Goal: Task Accomplishment & Management: Manage account settings

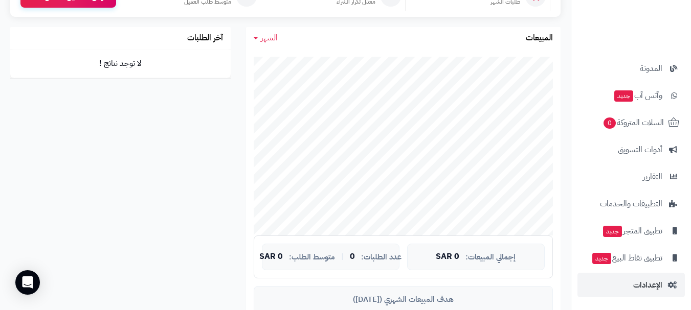
scroll to position [256, 0]
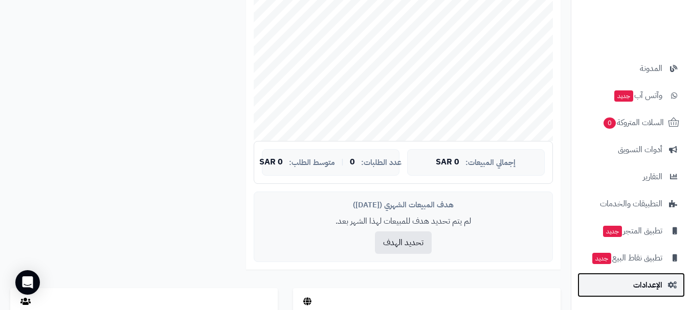
click at [651, 285] on span "الإعدادات" at bounding box center [647, 285] width 29 height 14
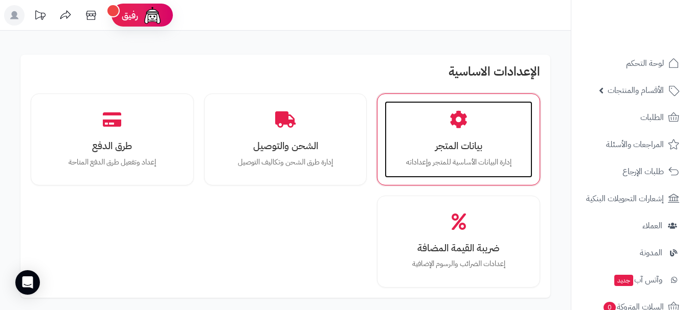
click at [466, 146] on h3 "بيانات المتجر" at bounding box center [458, 146] width 127 height 11
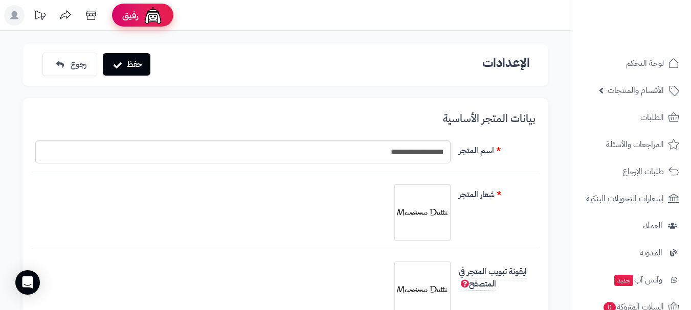
click at [131, 17] on span "رفيق" at bounding box center [130, 15] width 16 height 12
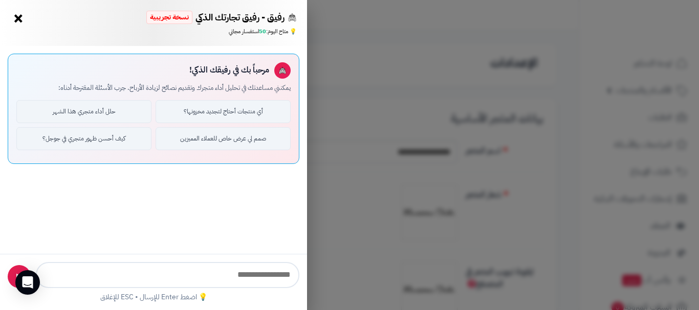
click at [256, 272] on input "text" at bounding box center [167, 275] width 263 height 26
type input "*"
type input "**********"
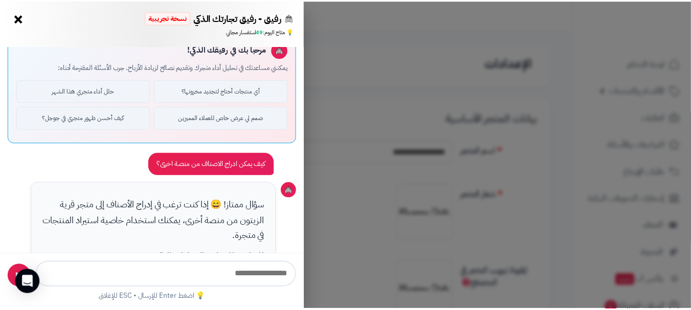
scroll to position [386, 0]
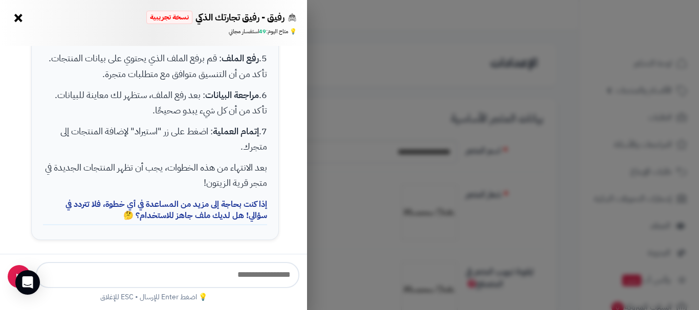
click at [19, 18] on button "×" at bounding box center [18, 18] width 16 height 16
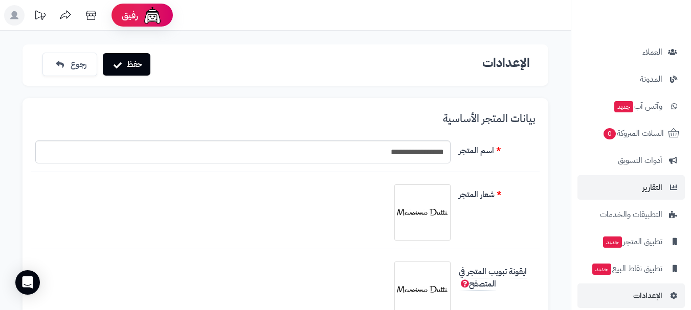
scroll to position [185, 0]
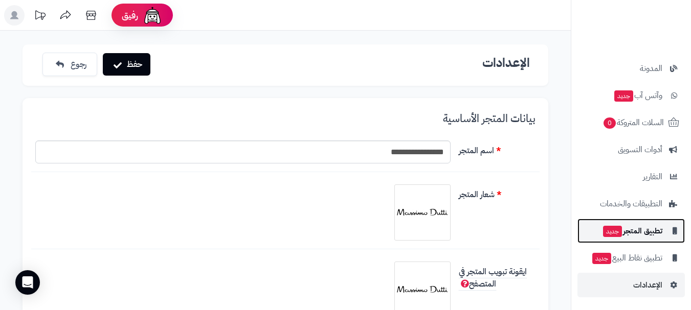
click at [658, 230] on span "تطبيق المتجر جديد" at bounding box center [632, 231] width 60 height 14
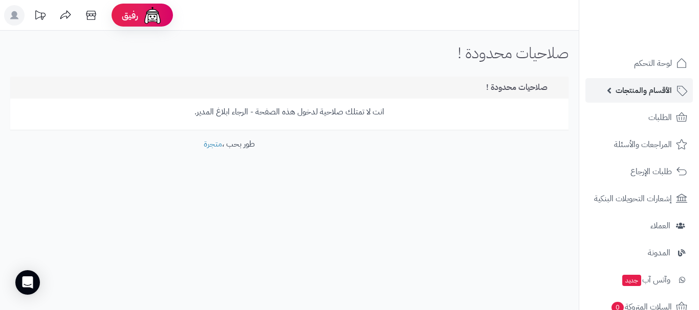
click at [648, 88] on span "الأقسام والمنتجات" at bounding box center [643, 90] width 56 height 14
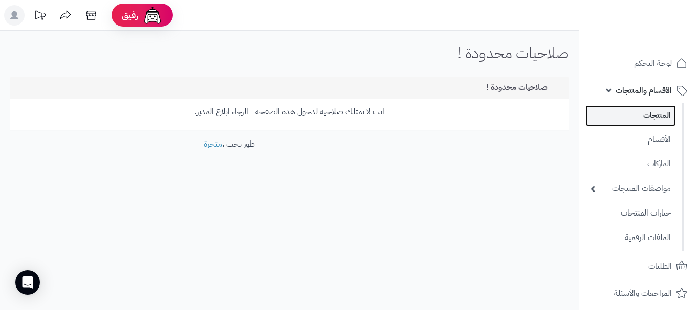
click at [655, 112] on link "المنتجات" at bounding box center [630, 115] width 91 height 21
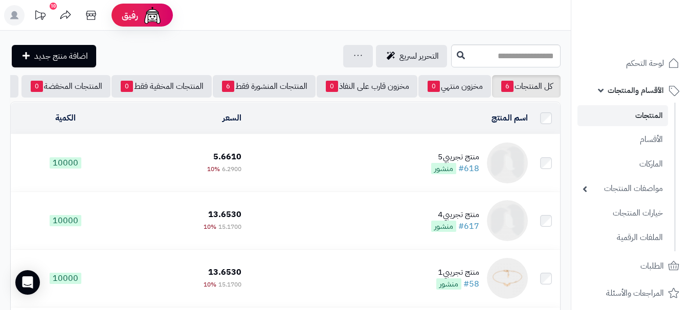
click at [66, 16] on icon at bounding box center [65, 14] width 11 height 9
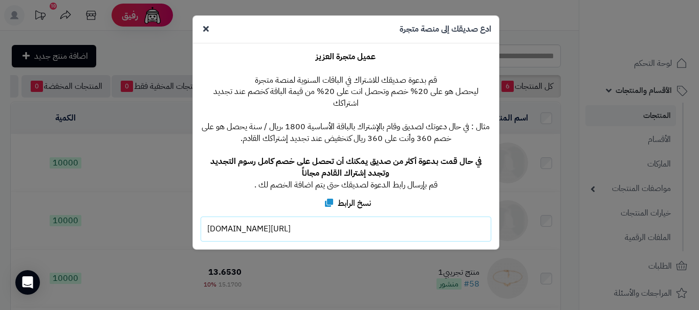
click at [206, 27] on icon at bounding box center [206, 29] width 6 height 8
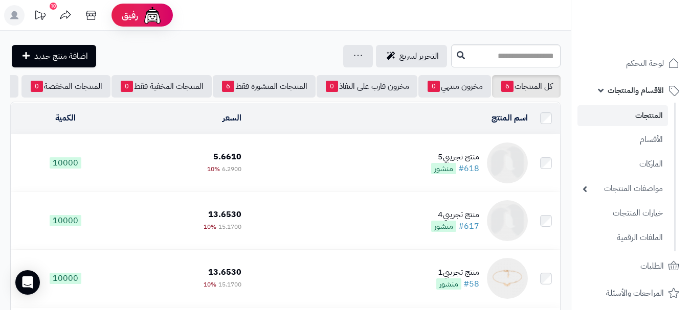
click at [462, 163] on div "منتج تجريبي5" at bounding box center [455, 157] width 48 height 12
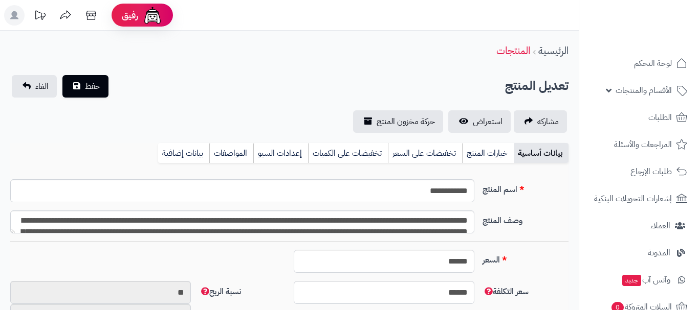
select select
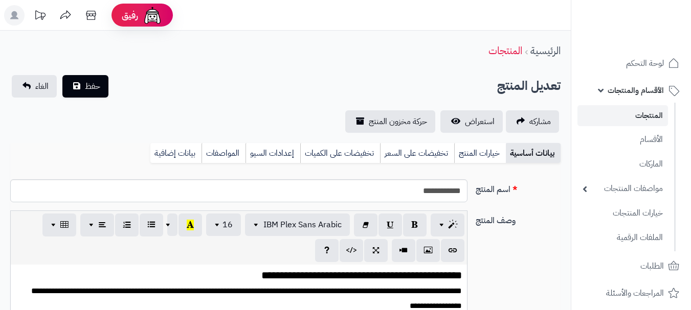
type input "****"
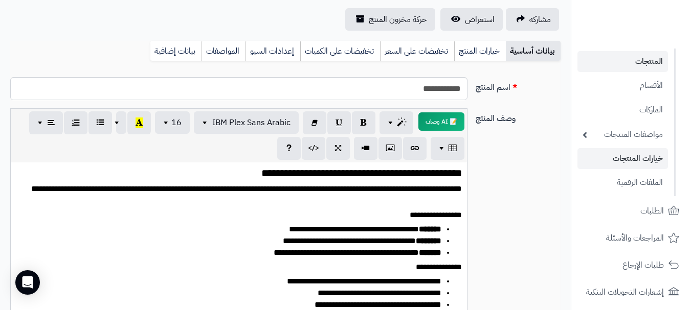
scroll to position [153, 0]
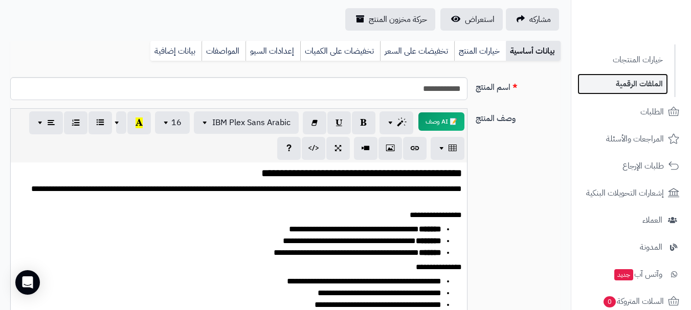
click at [649, 83] on link "الملفات الرقمية" at bounding box center [623, 84] width 91 height 21
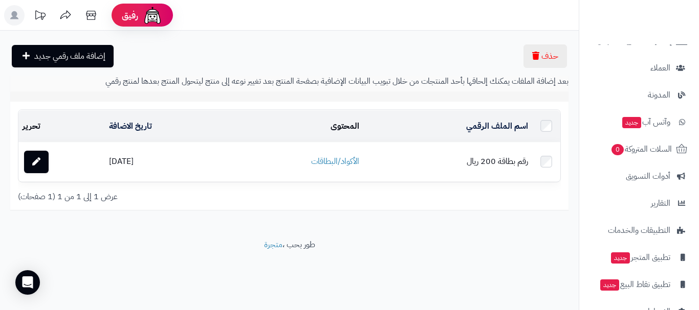
scroll to position [334, 0]
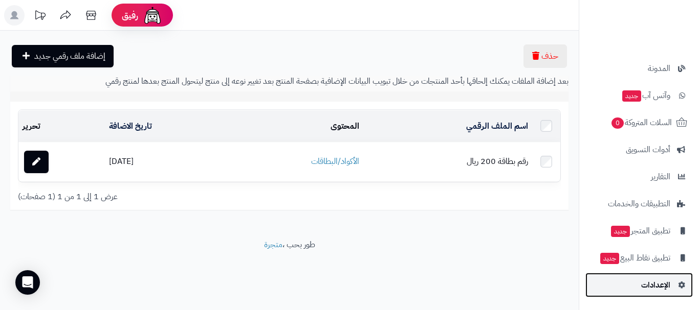
click at [657, 286] on span "الإعدادات" at bounding box center [655, 285] width 29 height 14
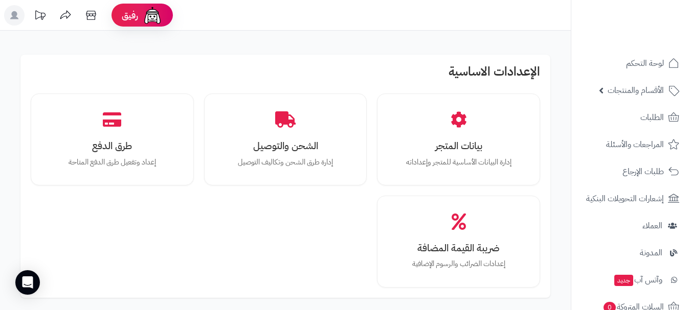
click at [18, 18] on rect at bounding box center [14, 15] width 20 height 20
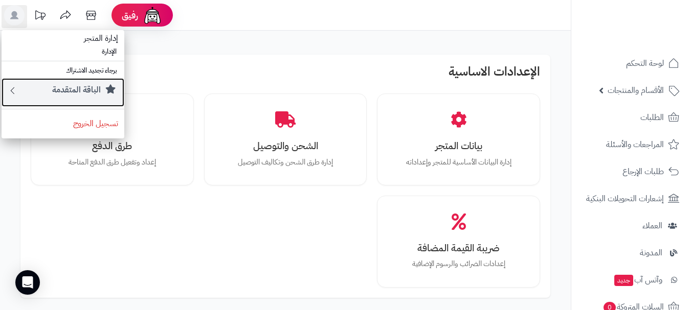
click at [10, 88] on icon at bounding box center [13, 90] width 10 height 13
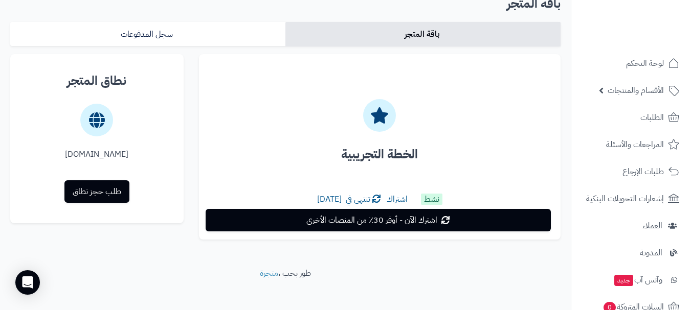
scroll to position [60, 0]
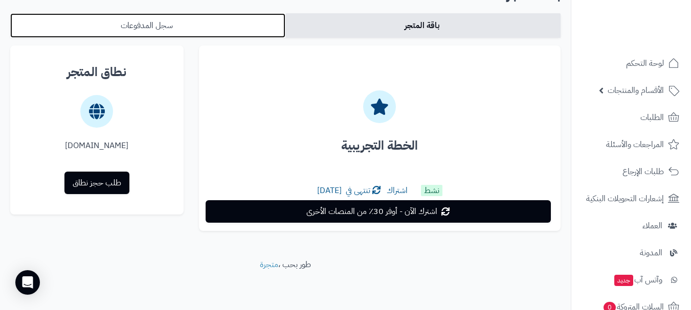
click at [151, 20] on link "سجل المدفوعات" at bounding box center [147, 25] width 275 height 25
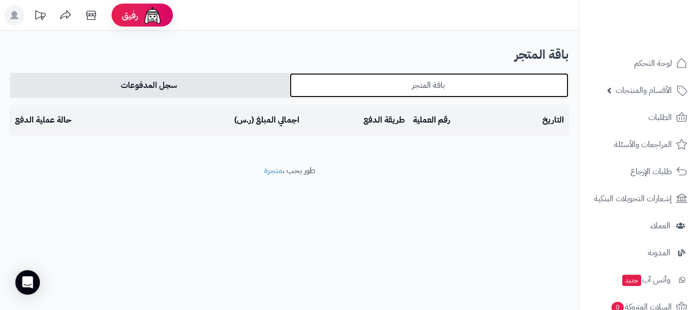
click at [488, 92] on link "باقة المتجر" at bounding box center [429, 85] width 279 height 25
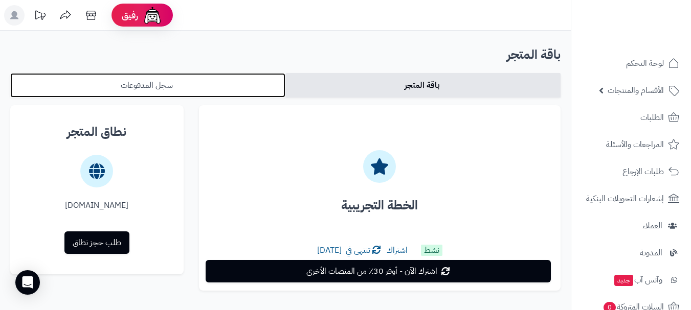
click at [173, 81] on link "سجل المدفوعات" at bounding box center [147, 85] width 275 height 25
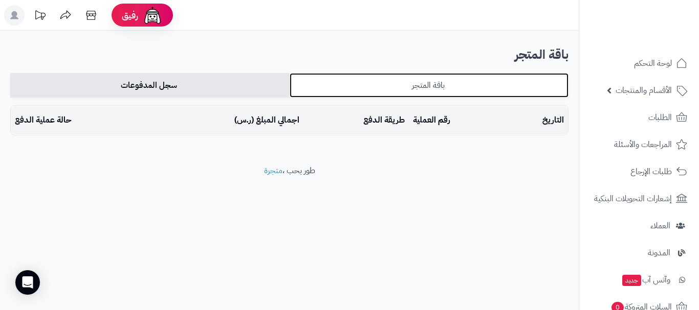
click at [454, 73] on link "باقة المتجر" at bounding box center [429, 85] width 279 height 25
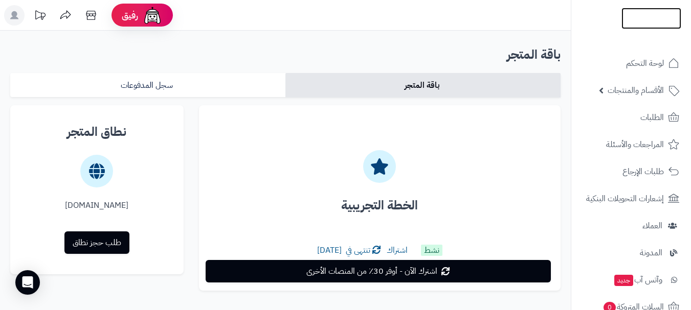
drag, startPoint x: 556, startPoint y: 1, endPoint x: 632, endPoint y: 14, distance: 77.0
click at [632, 26] on img at bounding box center [652, 36] width 60 height 21
